Goal: Feedback & Contribution: Submit feedback/report problem

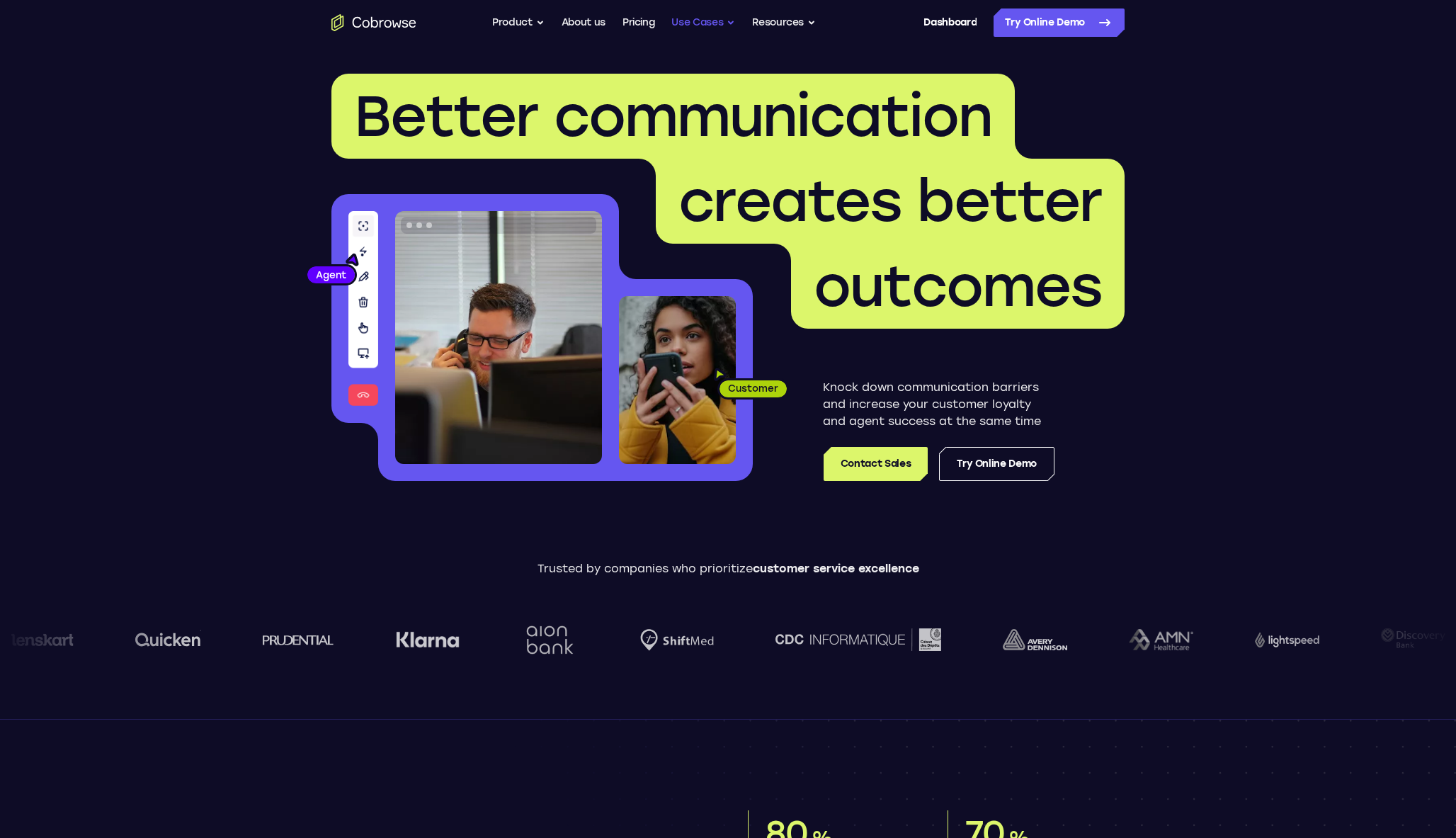
click at [713, 19] on button "Use Cases" at bounding box center [703, 23] width 64 height 29
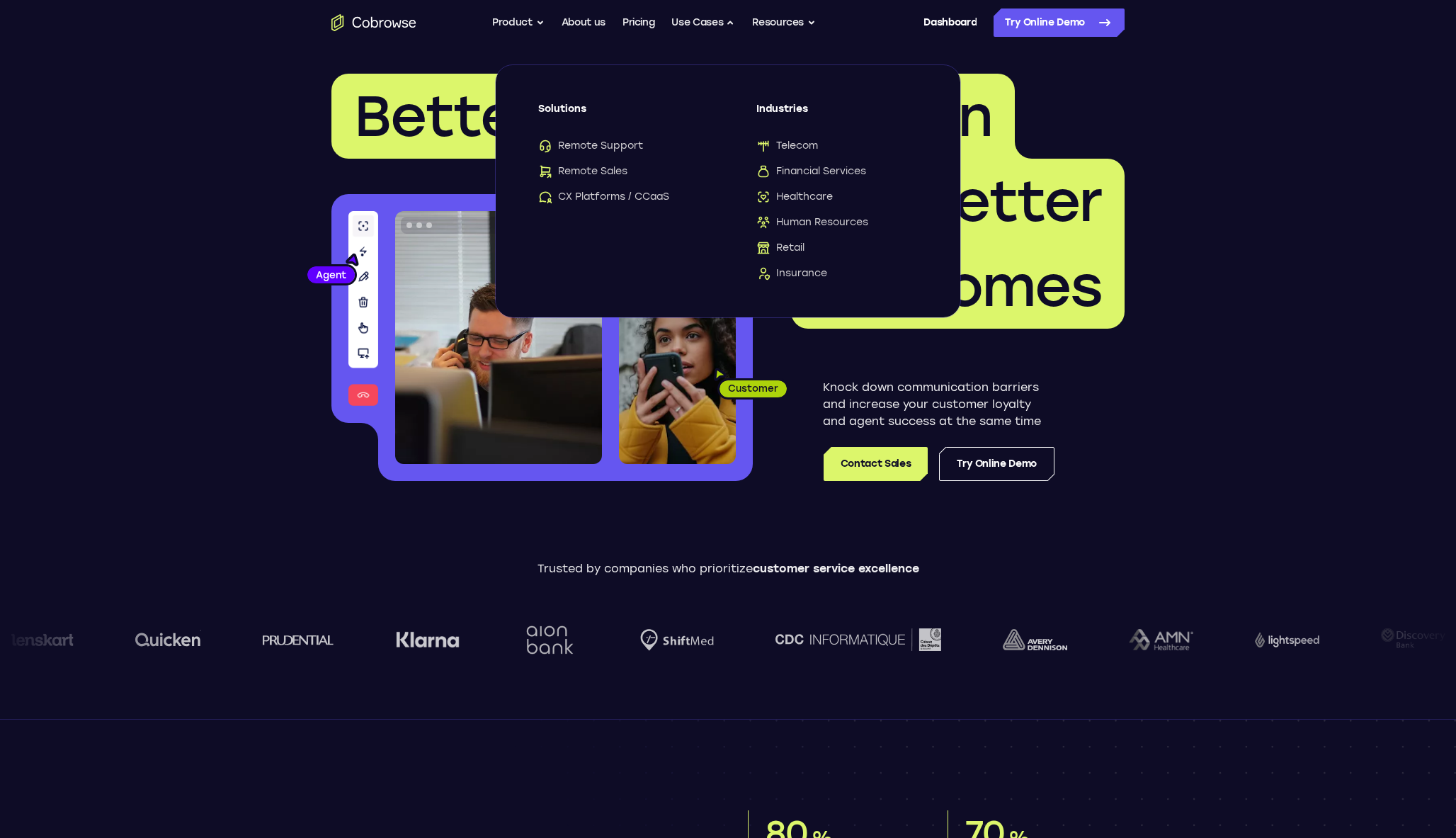
click at [625, 138] on div "Solutions Remote Support Remote Sales CX Platforms / CCaaS" at bounding box center [618, 153] width 161 height 102
click at [625, 146] on span "Remote Support" at bounding box center [590, 146] width 105 height 14
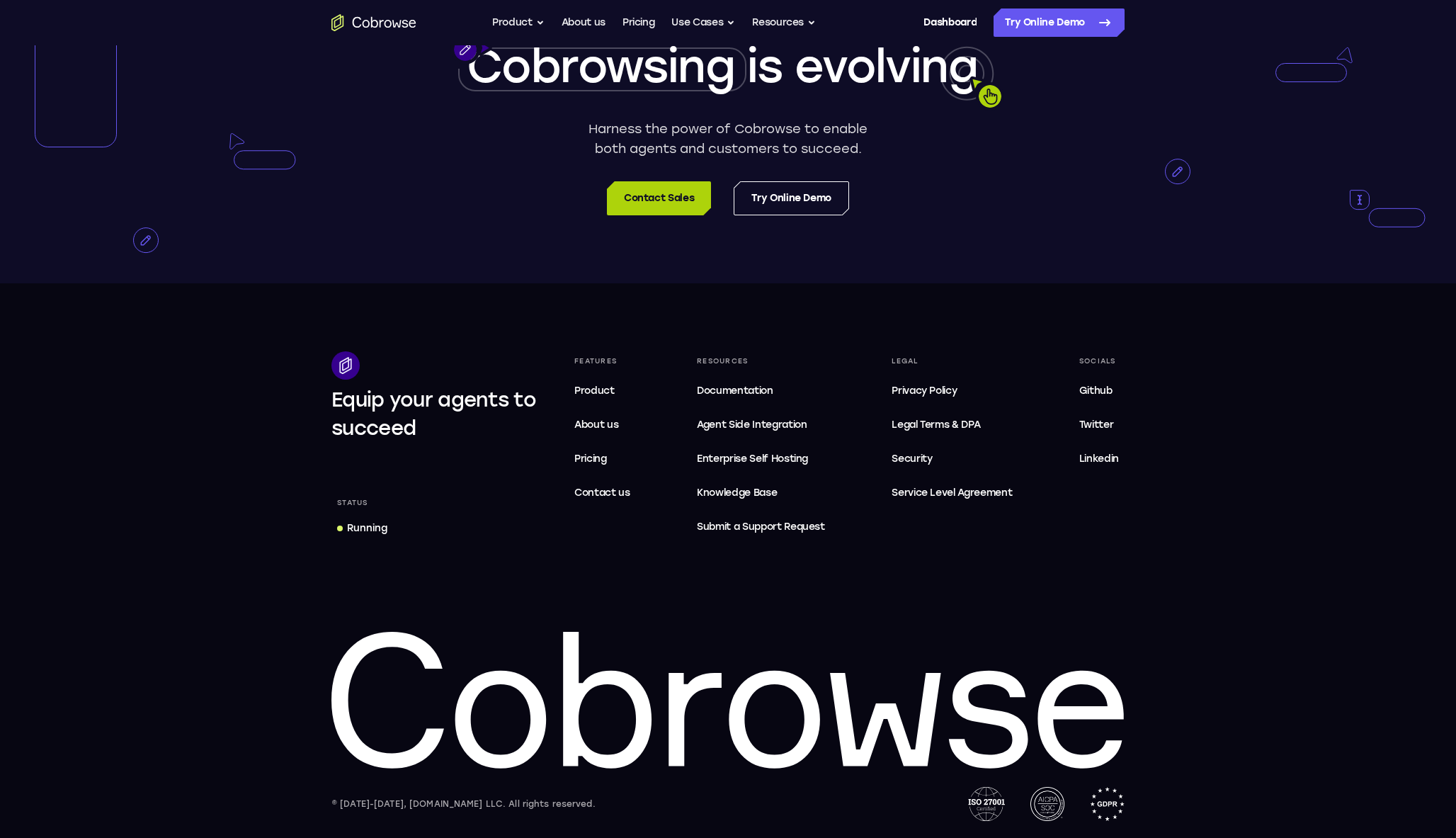
scroll to position [4587, 0]
click at [513, 25] on button "Product" at bounding box center [518, 23] width 52 height 29
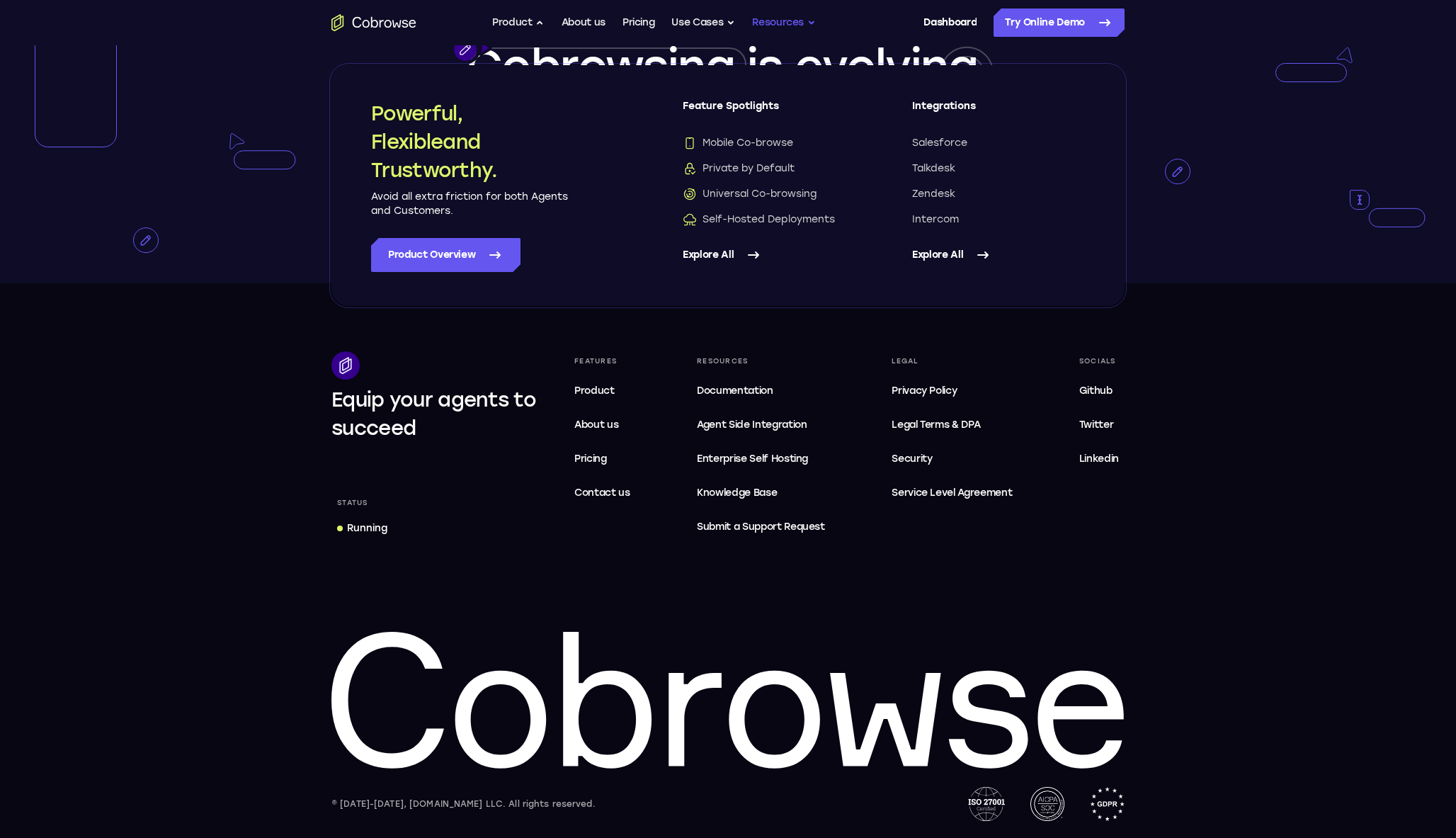
click at [791, 21] on button "Resources" at bounding box center [784, 23] width 64 height 29
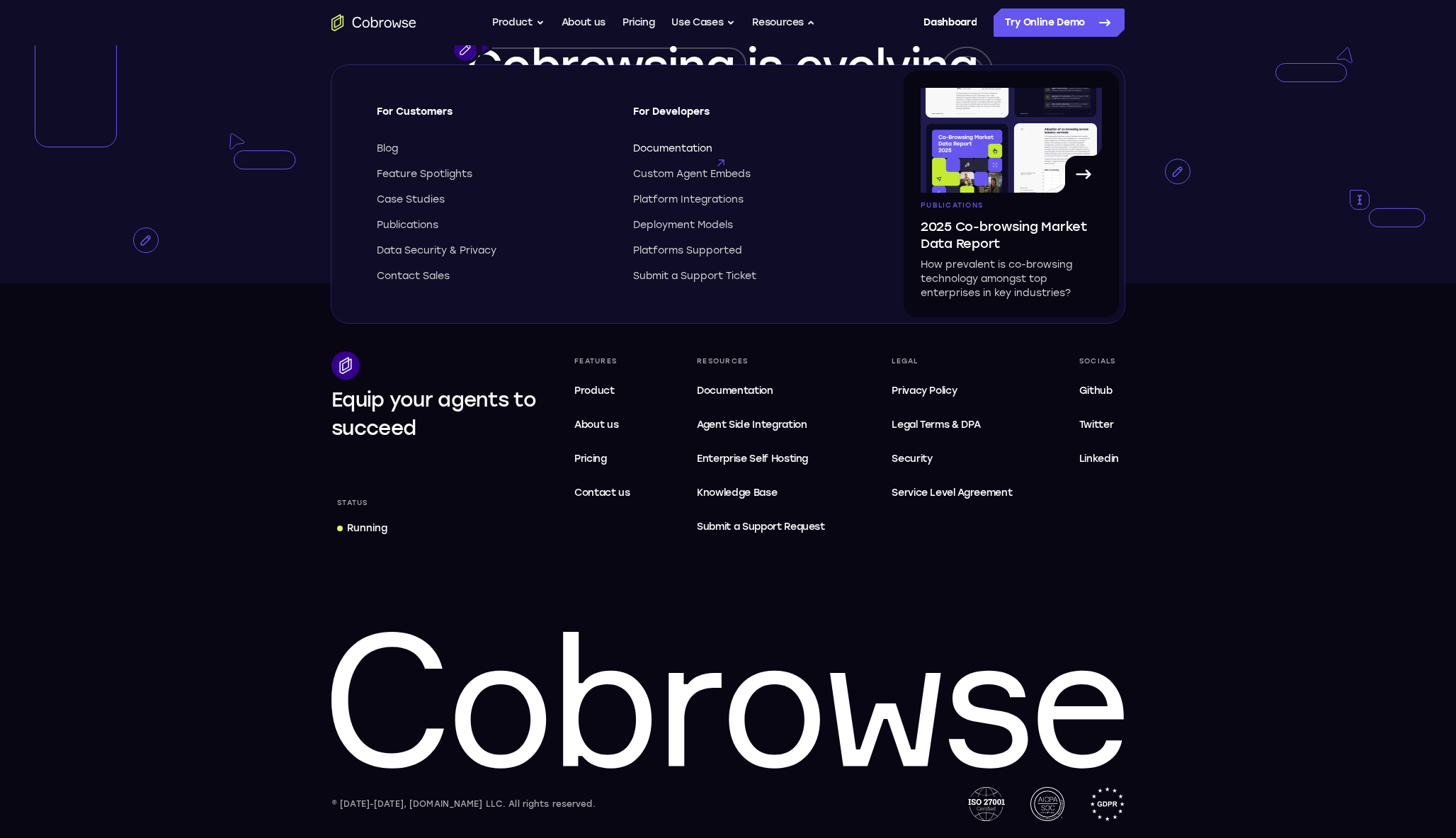
click at [693, 146] on span "Documentation" at bounding box center [672, 149] width 79 height 14
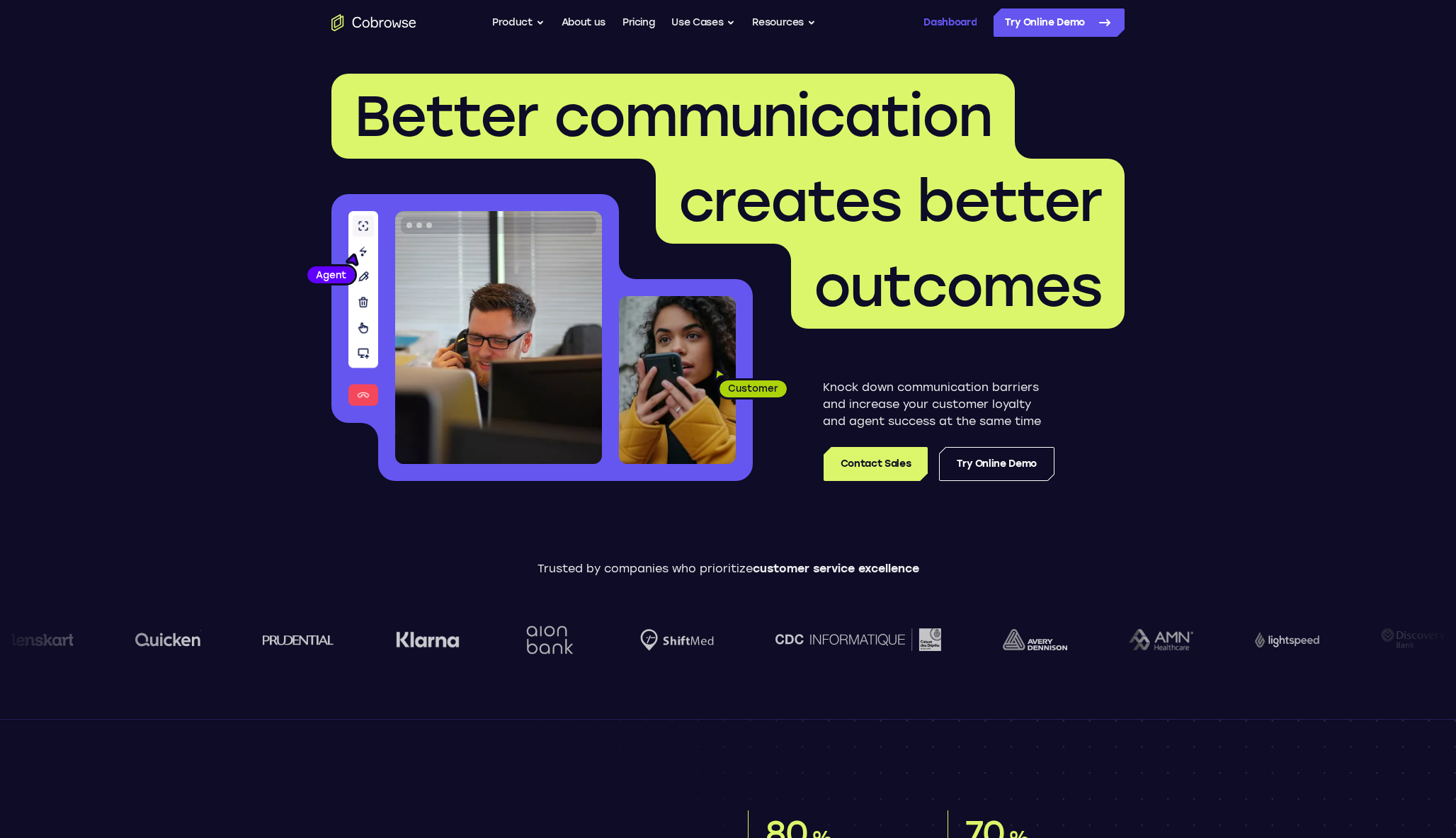
click at [968, 22] on link "Dashboard" at bounding box center [950, 23] width 53 height 29
click at [786, 18] on button "Resources" at bounding box center [784, 23] width 64 height 29
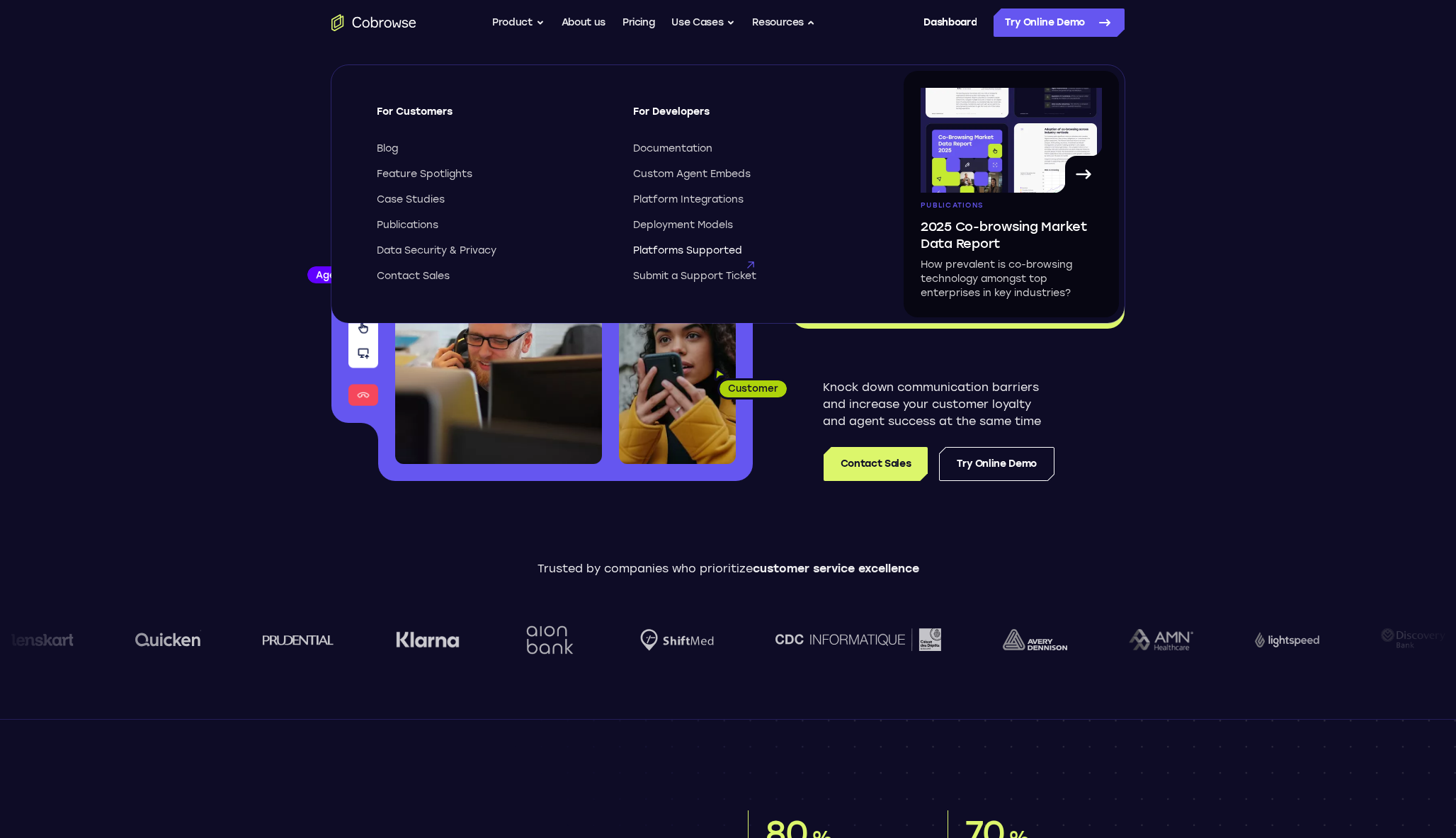
click at [703, 251] on span "Platforms Supported" at bounding box center [688, 251] width 109 height 14
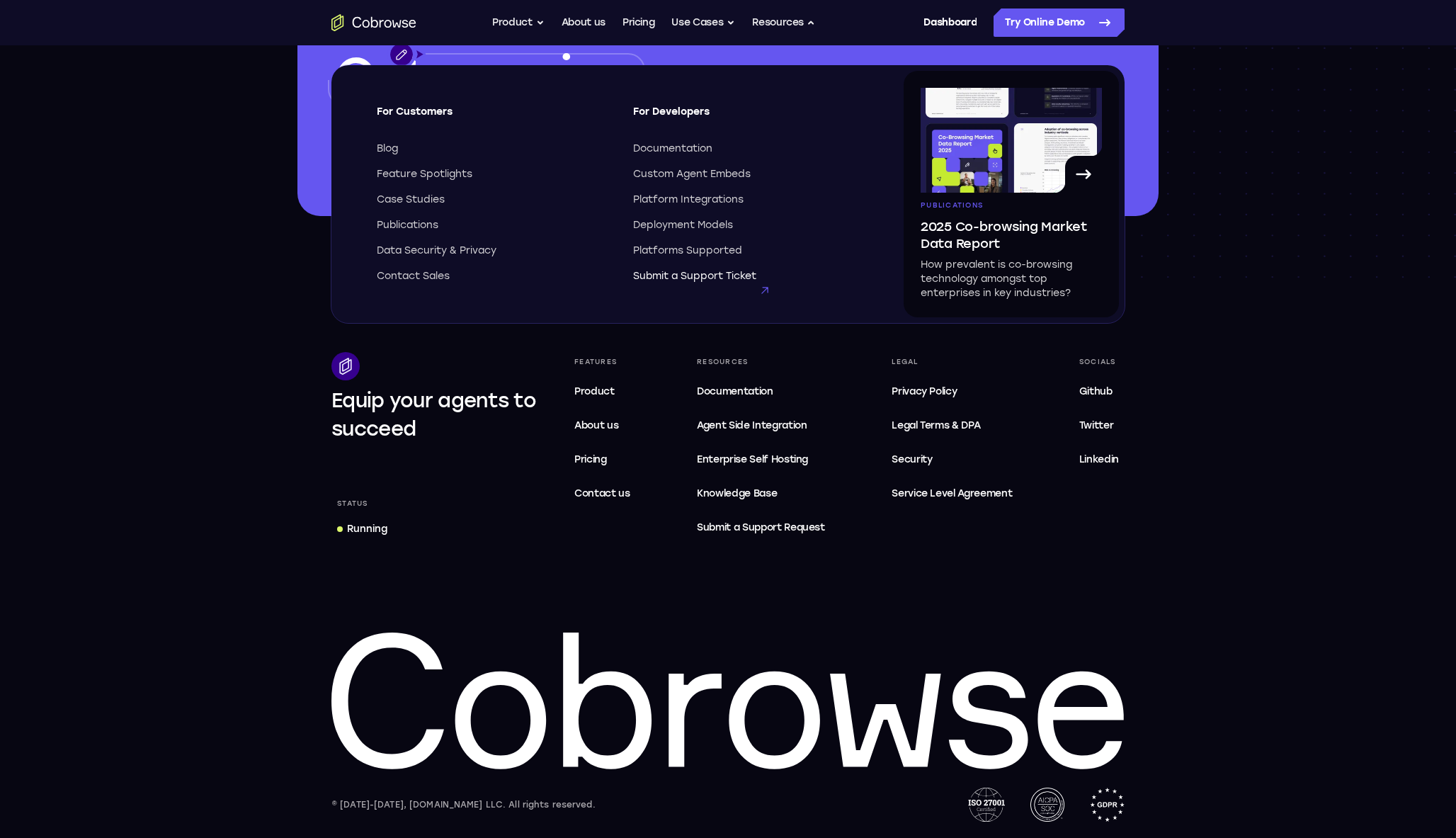
scroll to position [4125, 0]
click at [708, 276] on span "Submit a Support Ticket" at bounding box center [695, 276] width 123 height 14
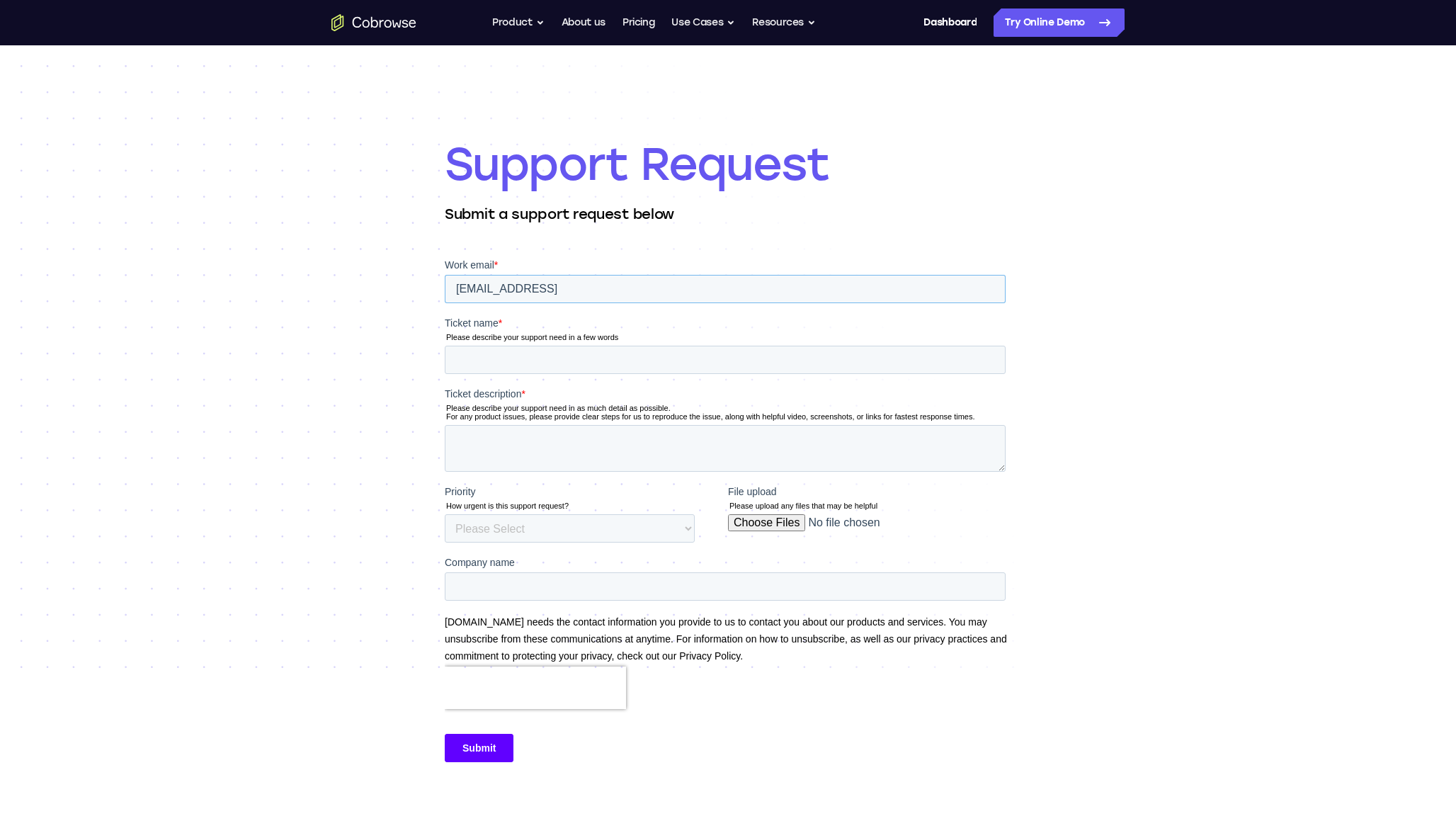
type input "[EMAIL_ADDRESS]"
type input "Need more info about connecting customer to created session"
click at [517, 435] on textarea "Ticket description *" at bounding box center [725, 448] width 561 height 47
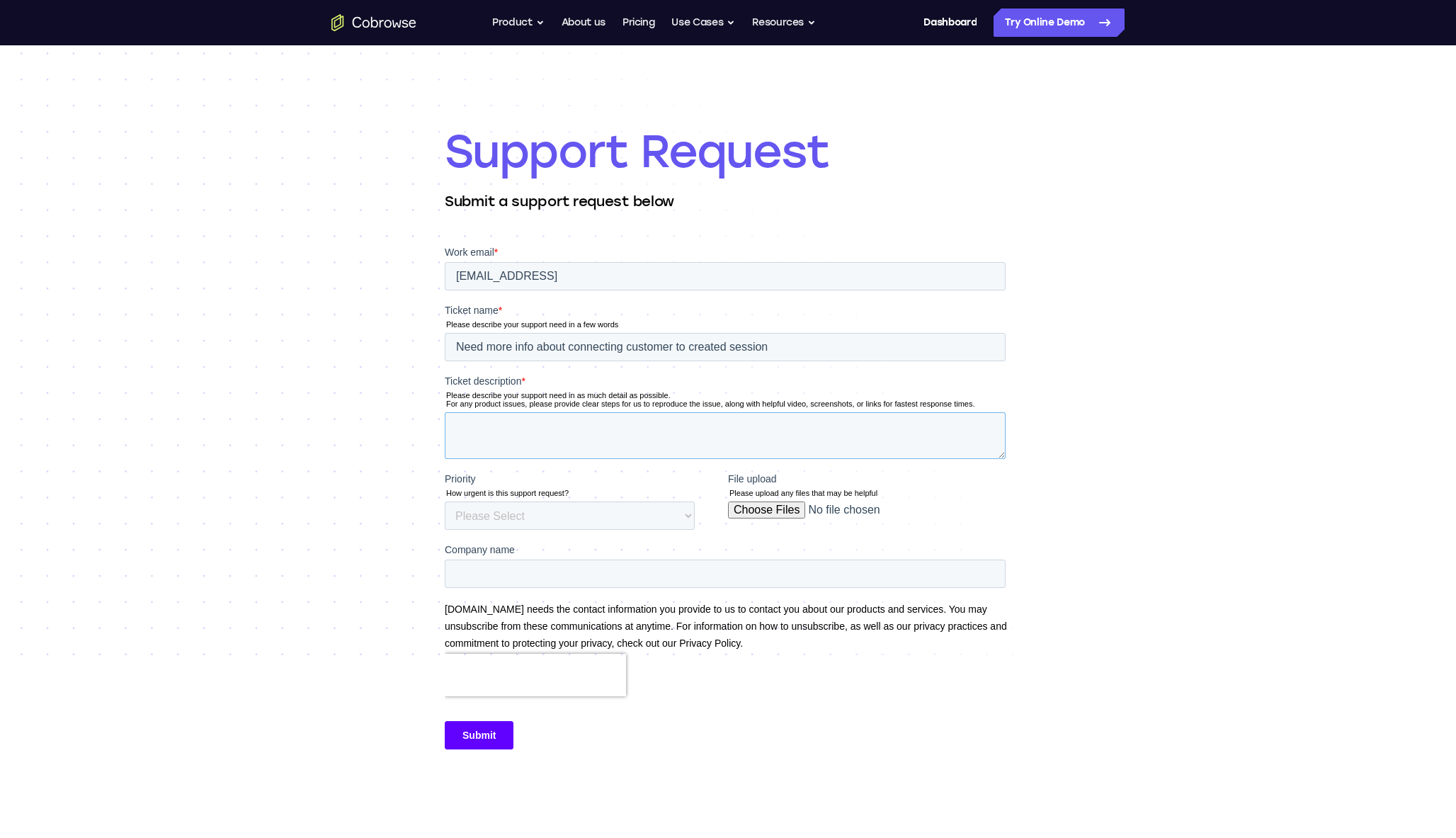
scroll to position [15, 0]
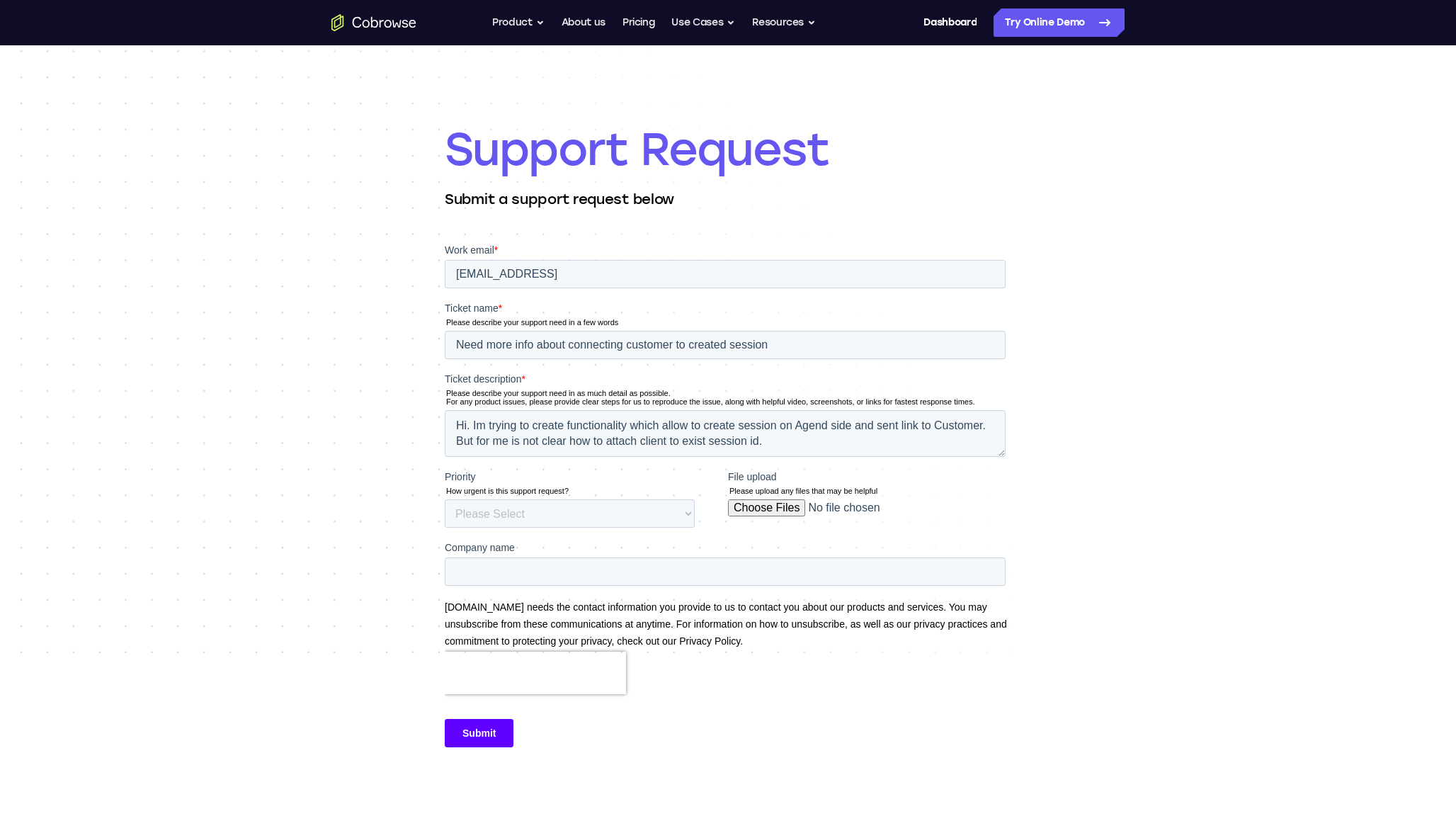
click at [458, 1] on nav "Go back Powerful, Flexible and Trustworthy. Avoid all extra friction for both A…" at bounding box center [728, 22] width 1456 height 45
click at [848, 444] on textarea "Hi. Im trying to create functionality which allow to create session on Agend si…" at bounding box center [725, 433] width 561 height 47
click at [831, 421] on textarea "Hi. Im trying to create functionality which allow to create session on Agend si…" at bounding box center [725, 433] width 561 height 47
click at [925, 438] on textarea "Hi. Im trying to create functionality which allow to create session on Agent si…" at bounding box center [725, 433] width 561 height 47
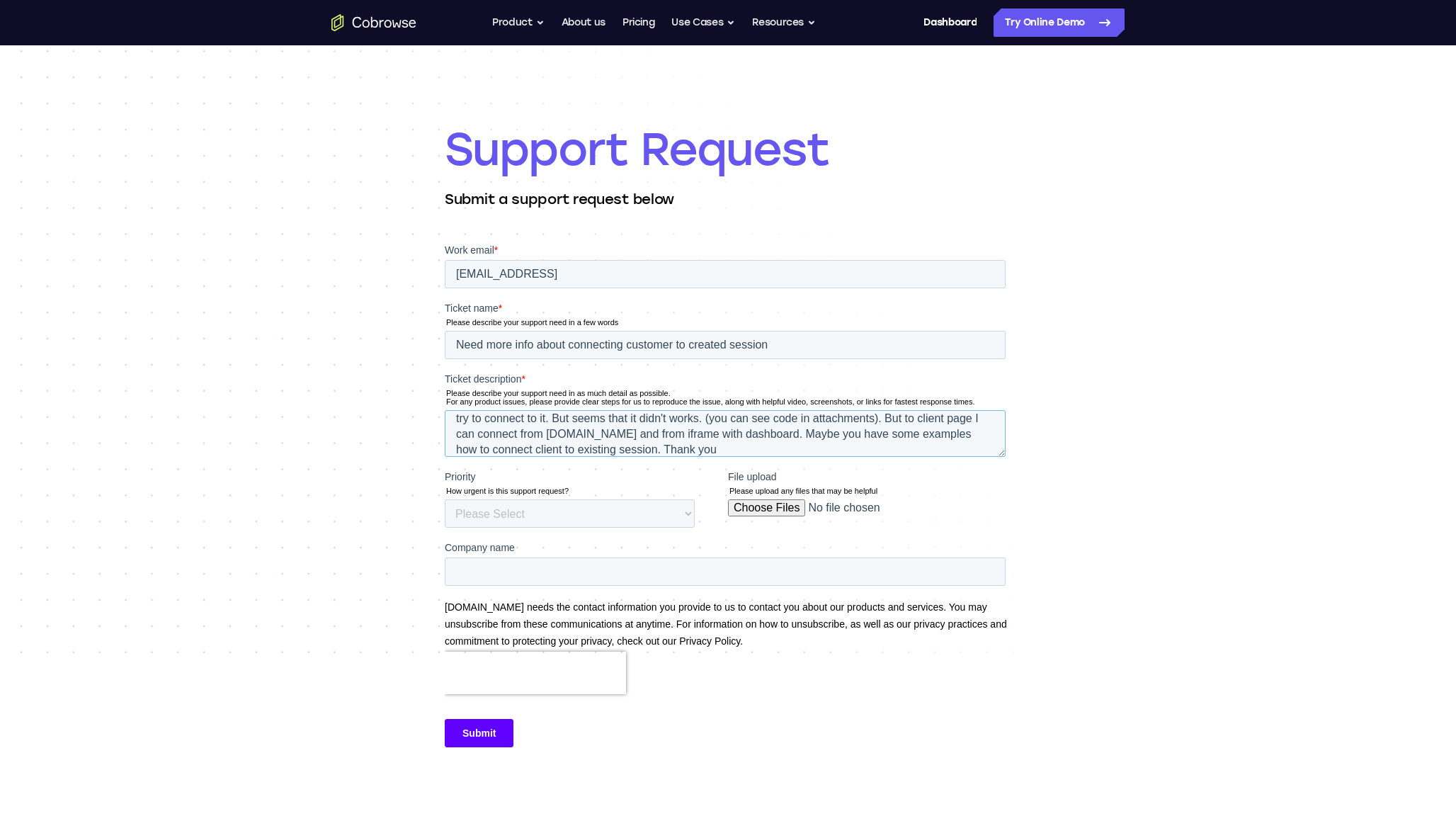
type textarea "Hi. Im trying to create functionality which allow to create session on Agent si…"
select select "HIGH"
click at [766, 510] on input "File upload" at bounding box center [867, 514] width 278 height 29
click at [784, 504] on input "File upload" at bounding box center [867, 514] width 278 height 29
click at [794, 503] on input "File upload" at bounding box center [867, 514] width 278 height 29
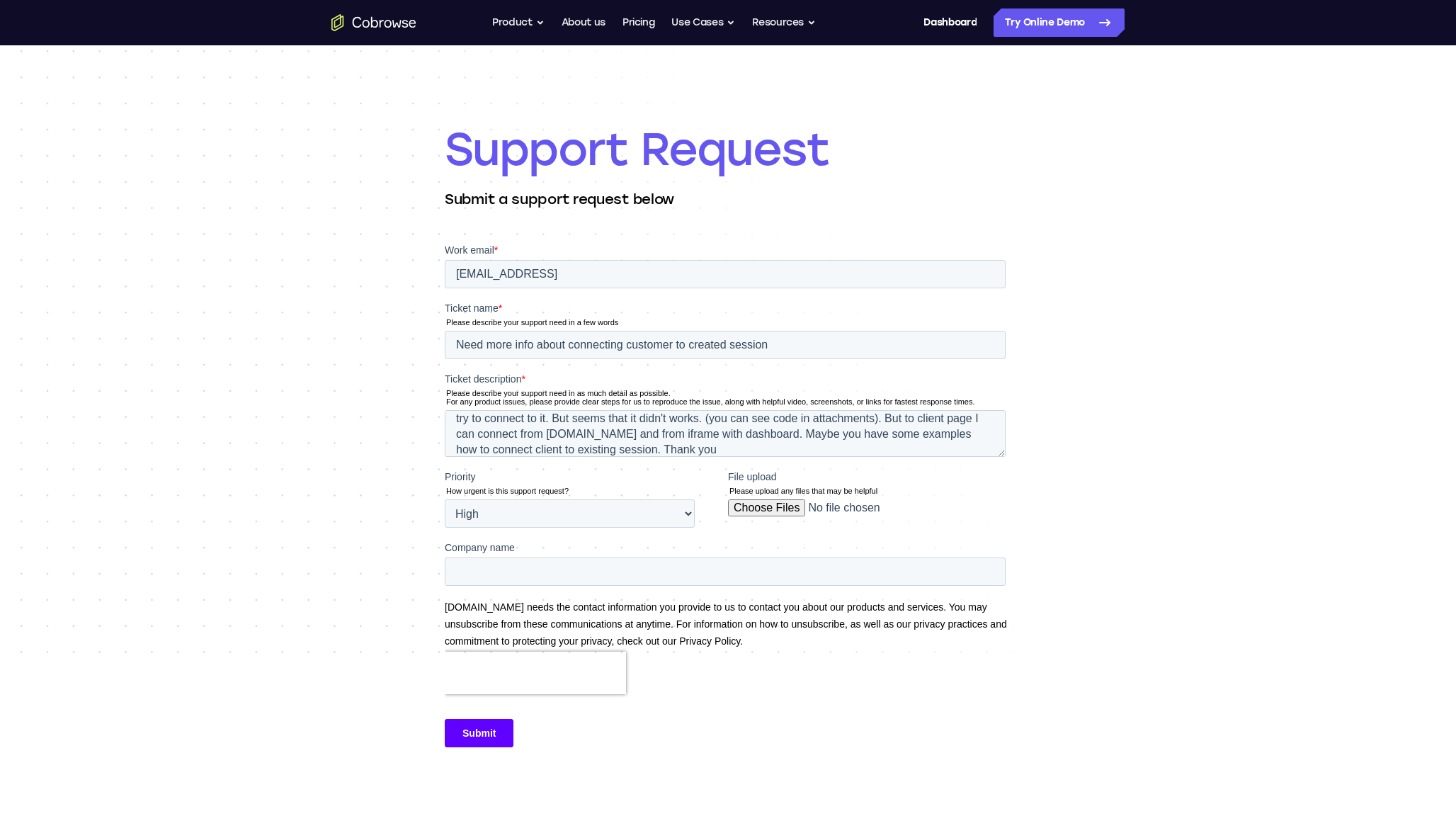
click at [791, 514] on input "File upload" at bounding box center [867, 514] width 278 height 29
type input "C:\fakepath\screenshot 1.png"
type input "quiso"
click at [495, 742] on input "Submit" at bounding box center [479, 733] width 69 height 29
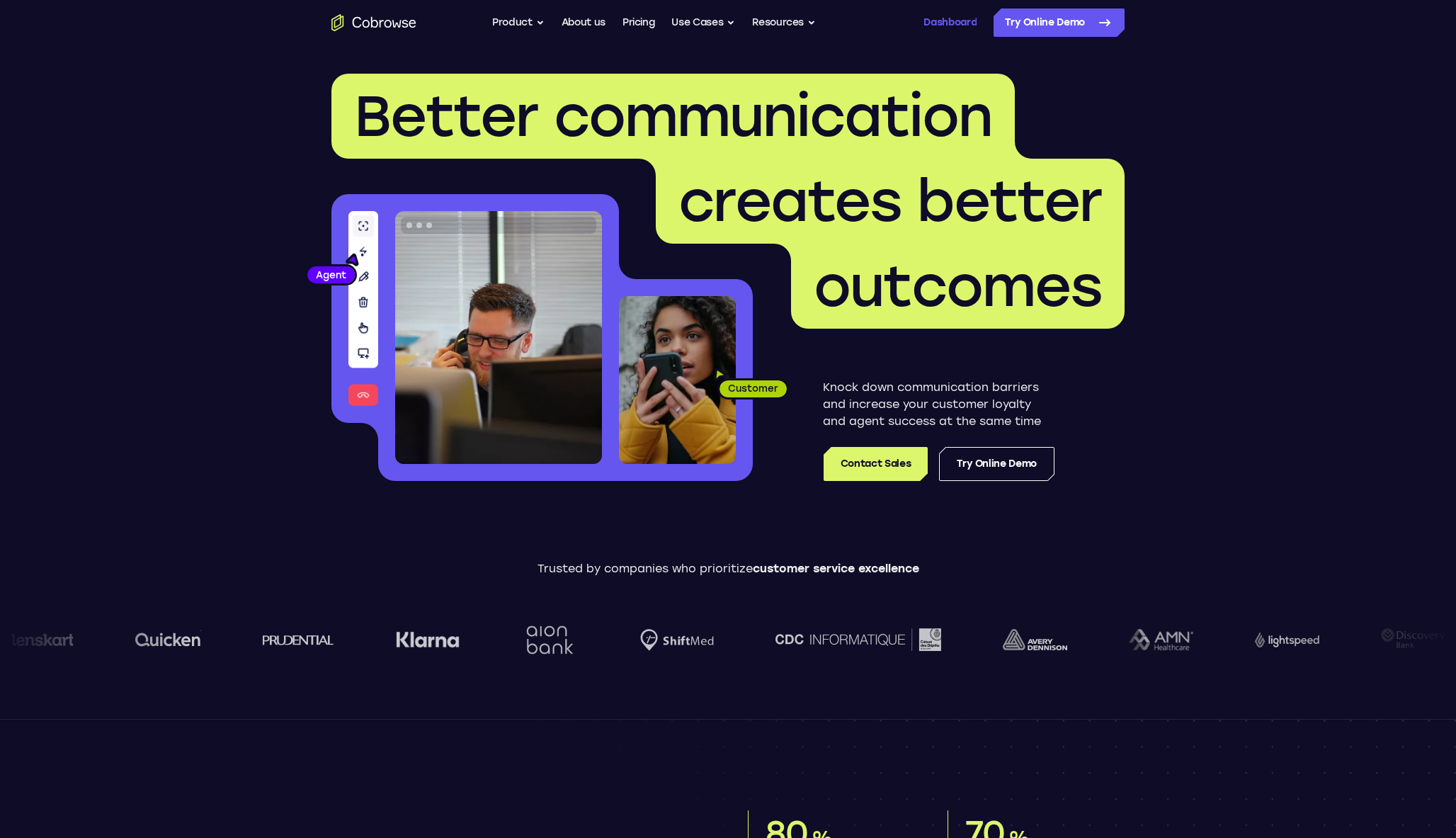
click at [944, 19] on link "Dashboard" at bounding box center [950, 23] width 53 height 29
